Goal: Task Accomplishment & Management: Use online tool/utility

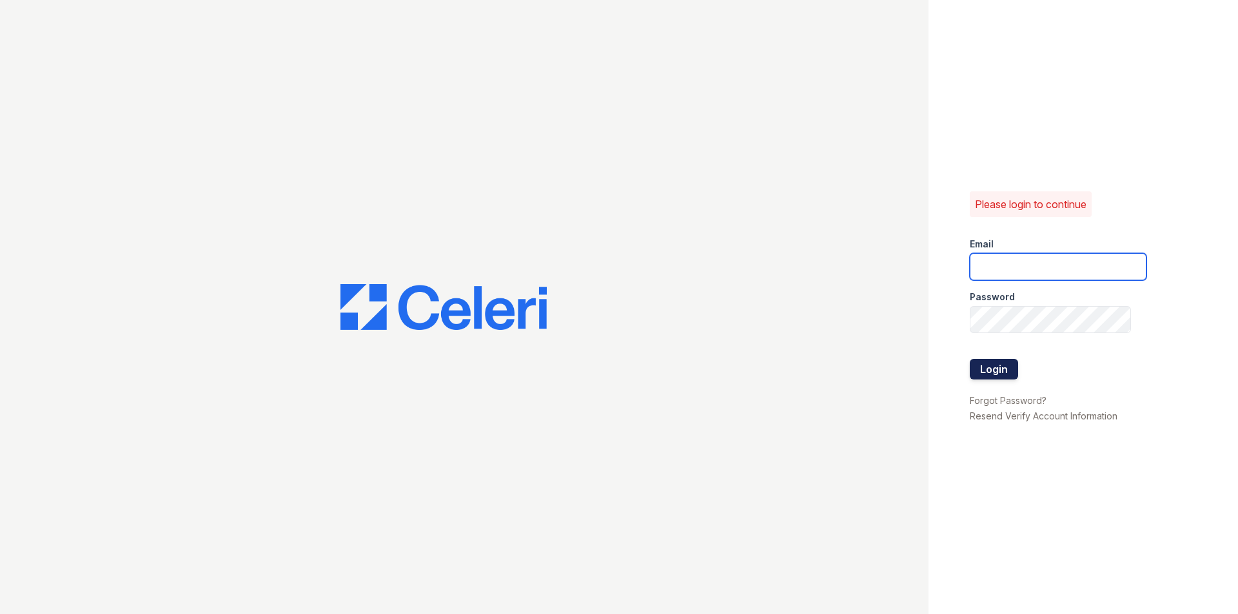
type input "[EMAIL_ADDRESS][DOMAIN_NAME]"
click at [1004, 377] on button "Login" at bounding box center [994, 369] width 48 height 21
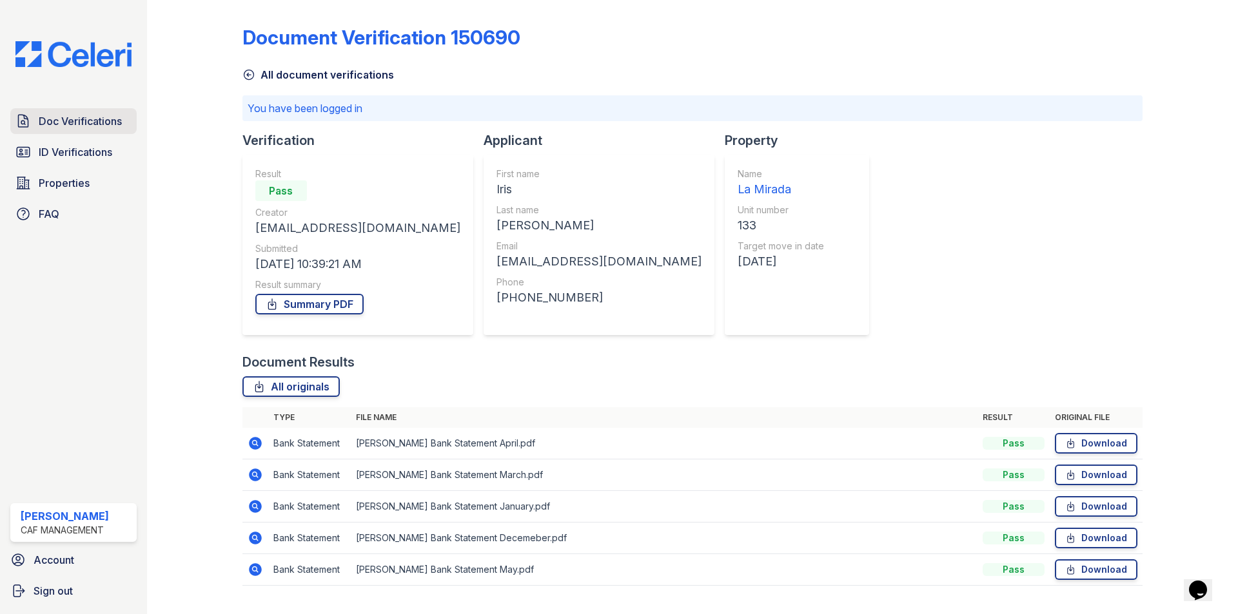
click at [50, 132] on link "Doc Verifications" at bounding box center [73, 121] width 126 height 26
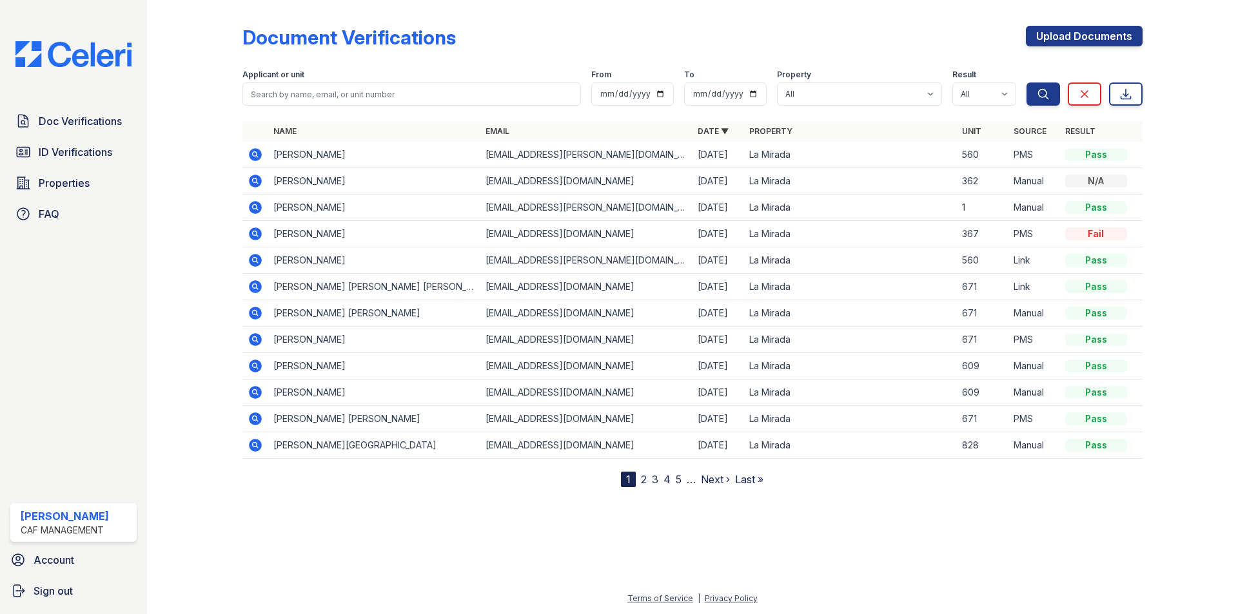
click at [54, 150] on span "ID Verifications" at bounding box center [76, 151] width 74 height 15
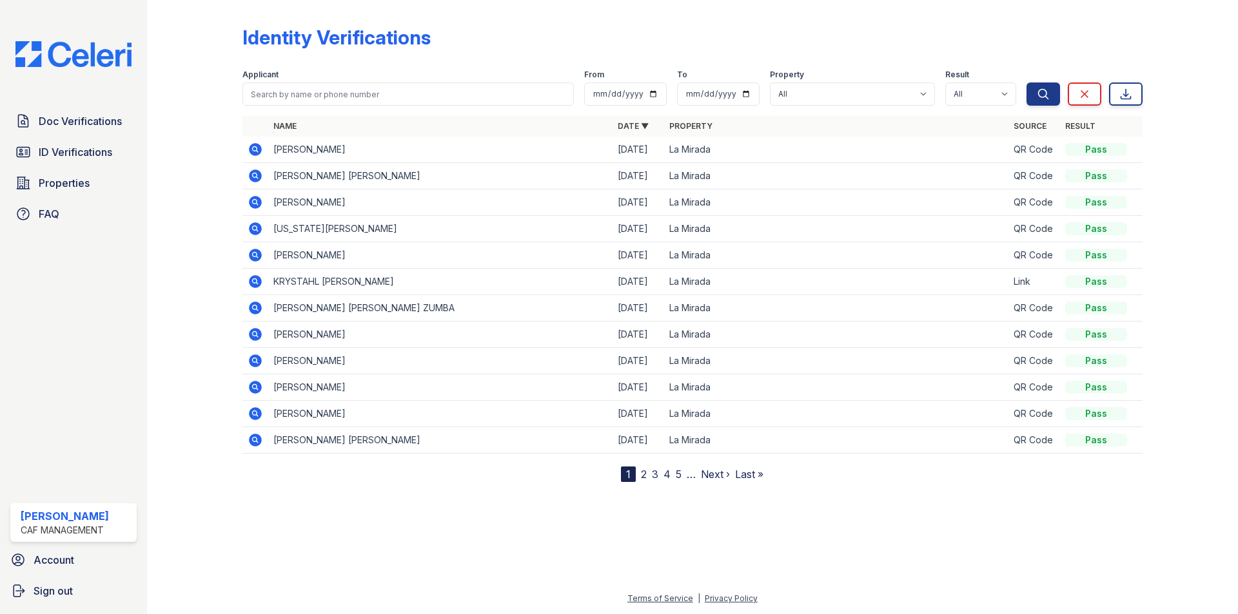
click at [449, 168] on td "JUAN PABLO PELAEZ BELTRAN" at bounding box center [440, 176] width 344 height 26
